Goal: Navigation & Orientation: Find specific page/section

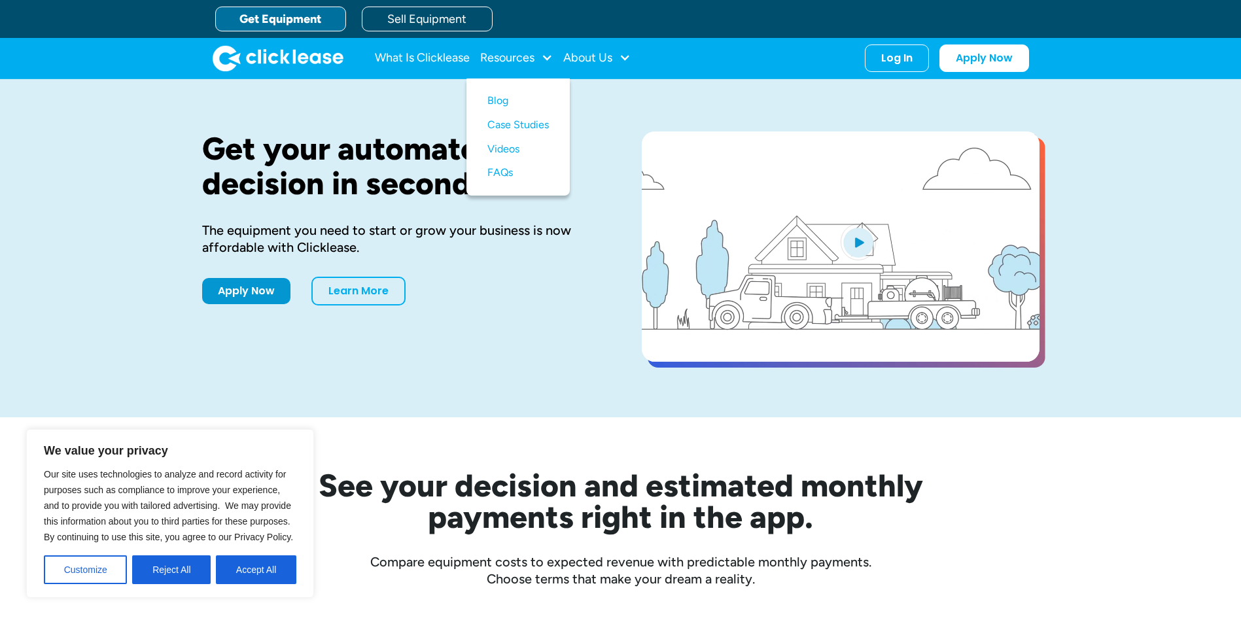
click at [263, 573] on button "Accept All" at bounding box center [256, 570] width 80 height 29
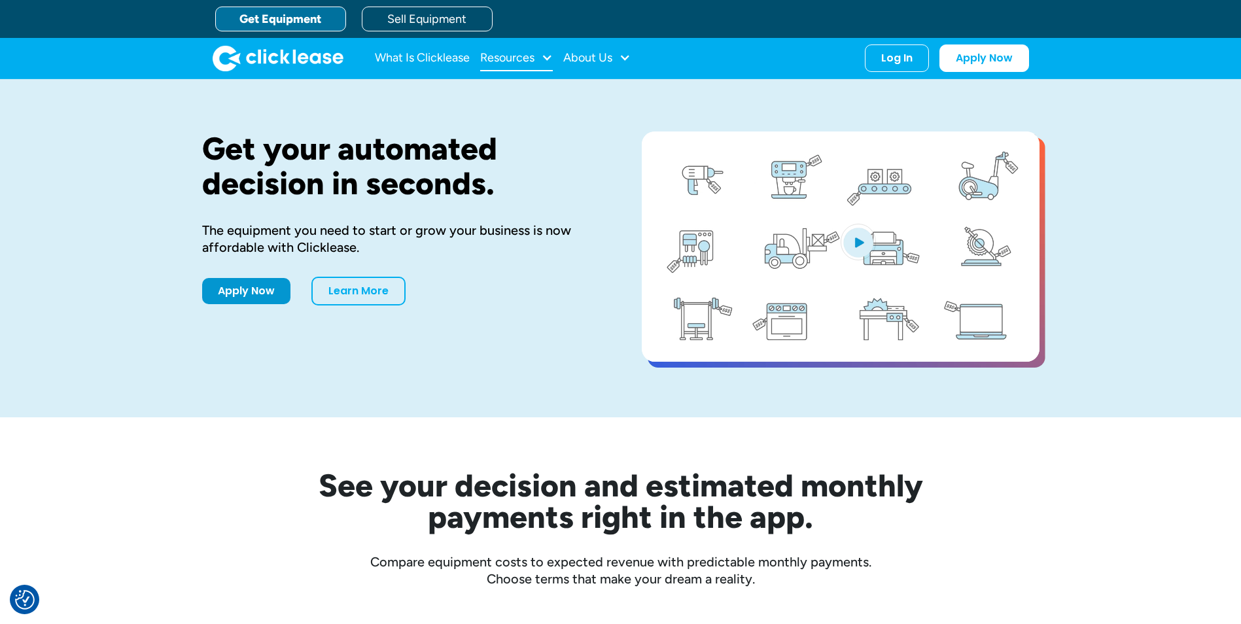
click at [497, 58] on div "Resources" at bounding box center [507, 58] width 54 height 0
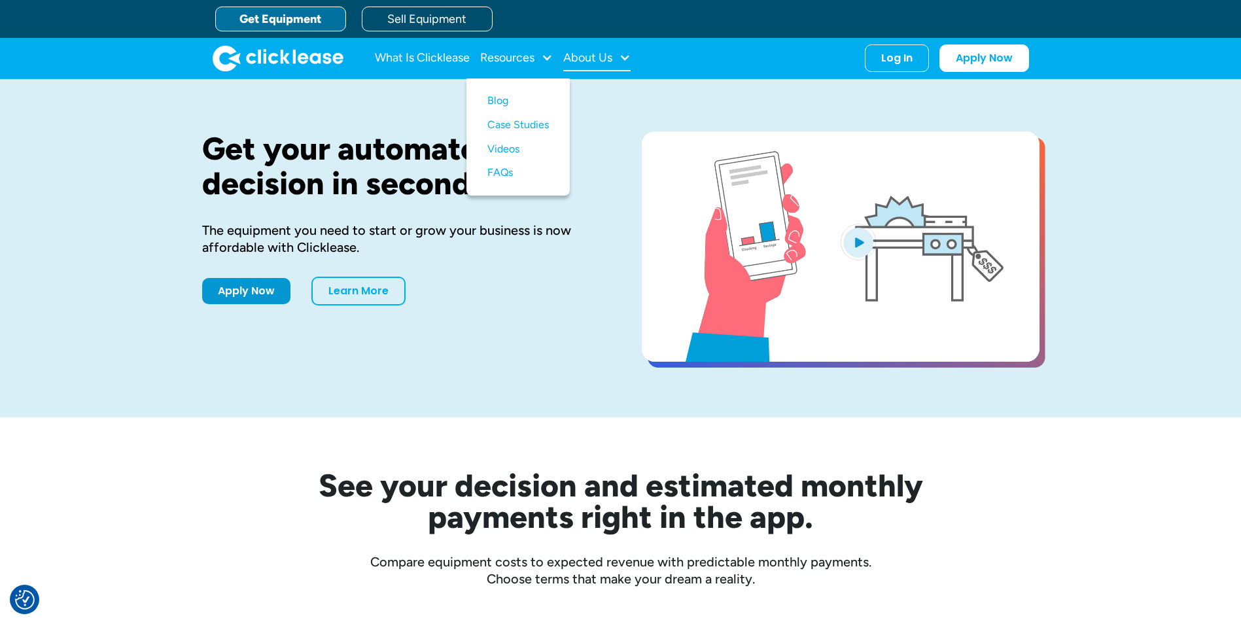
click at [590, 58] on div "About Us" at bounding box center [587, 58] width 49 height 0
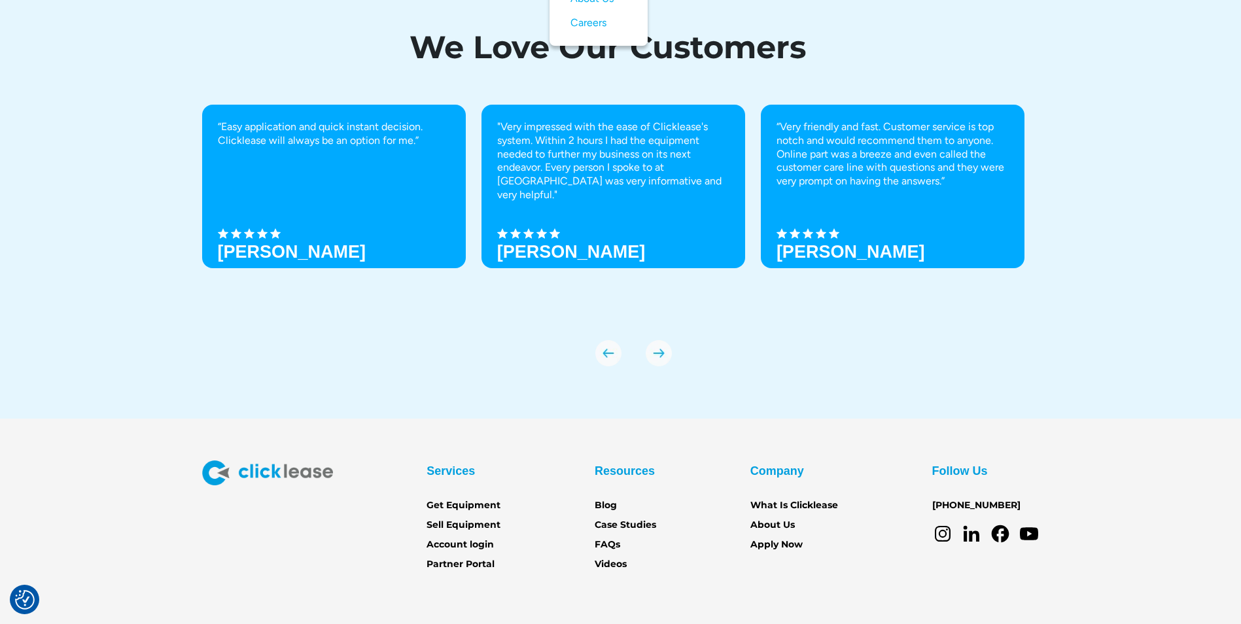
scroll to position [4542, 0]
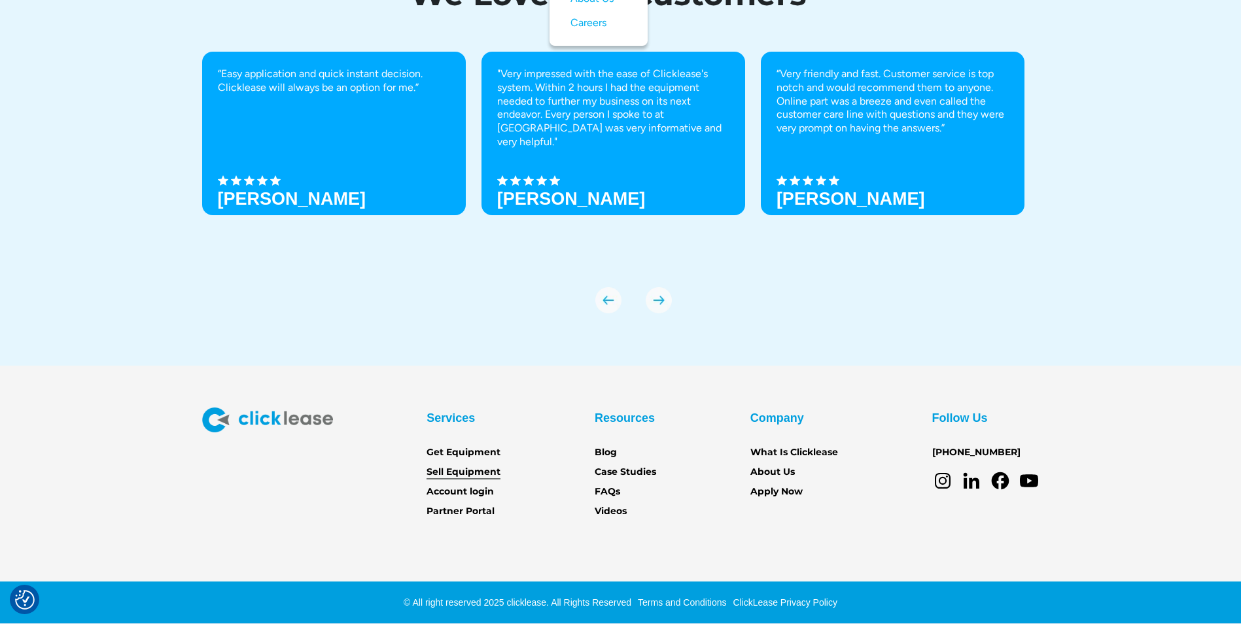
click at [454, 472] on link "Sell Equipment" at bounding box center [464, 472] width 74 height 14
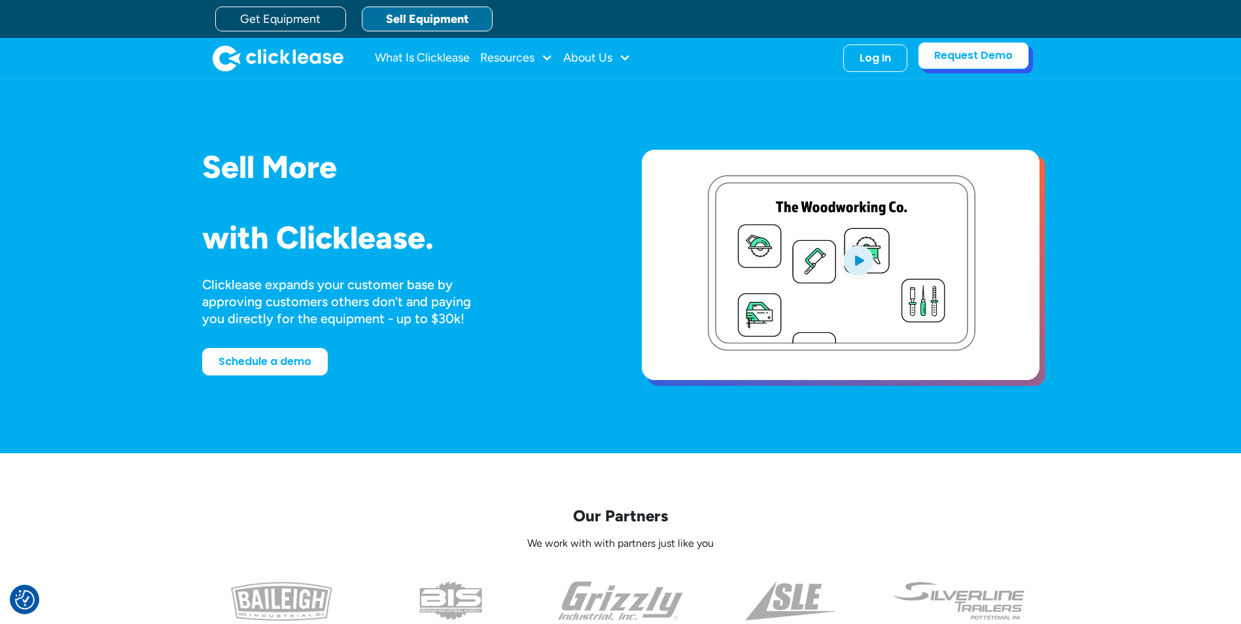
click at [950, 60] on link "Request Demo" at bounding box center [973, 55] width 111 height 27
